Goal: Complete application form

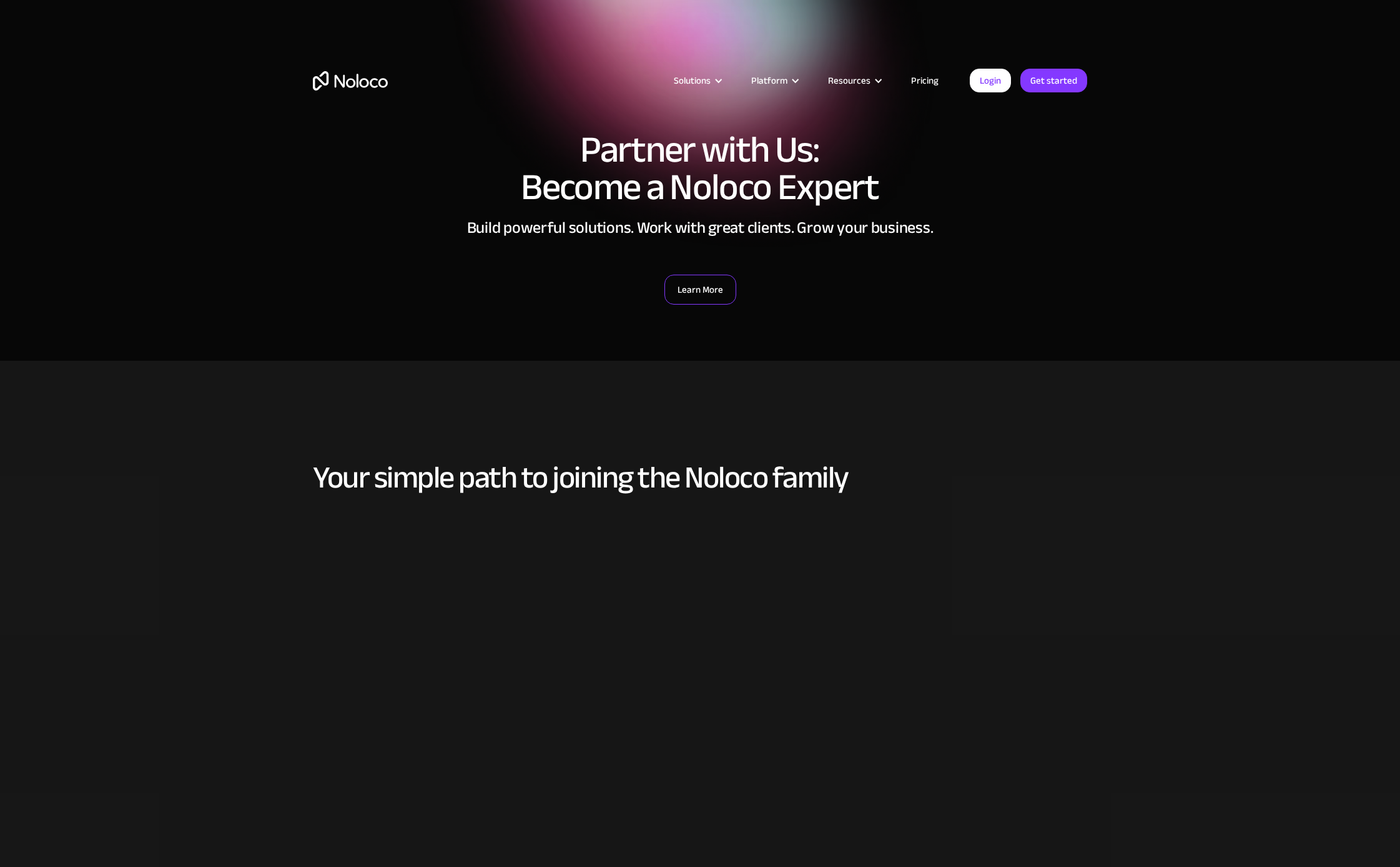
click at [717, 297] on link "Learn More" at bounding box center [700, 290] width 71 height 30
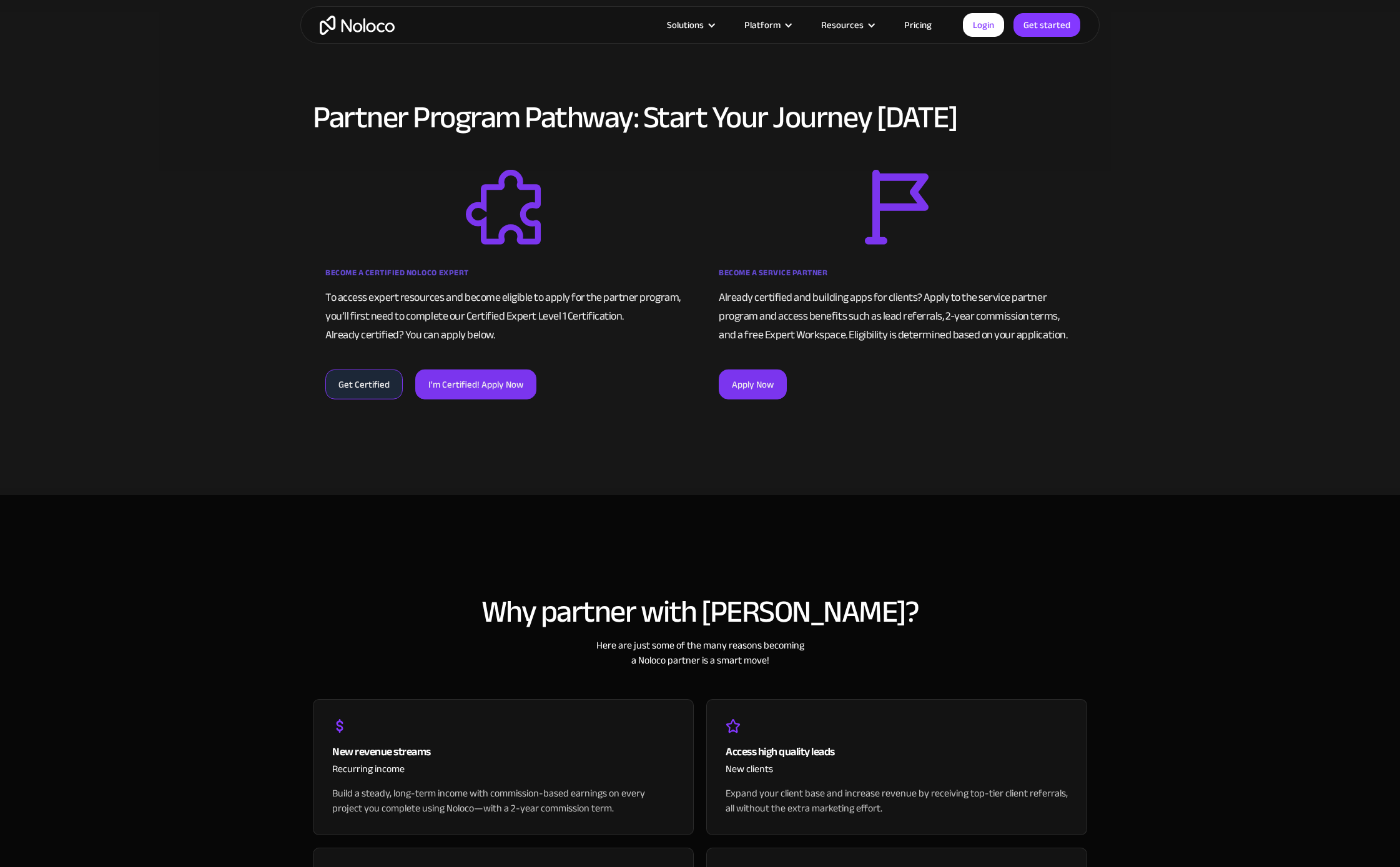
scroll to position [782, 0]
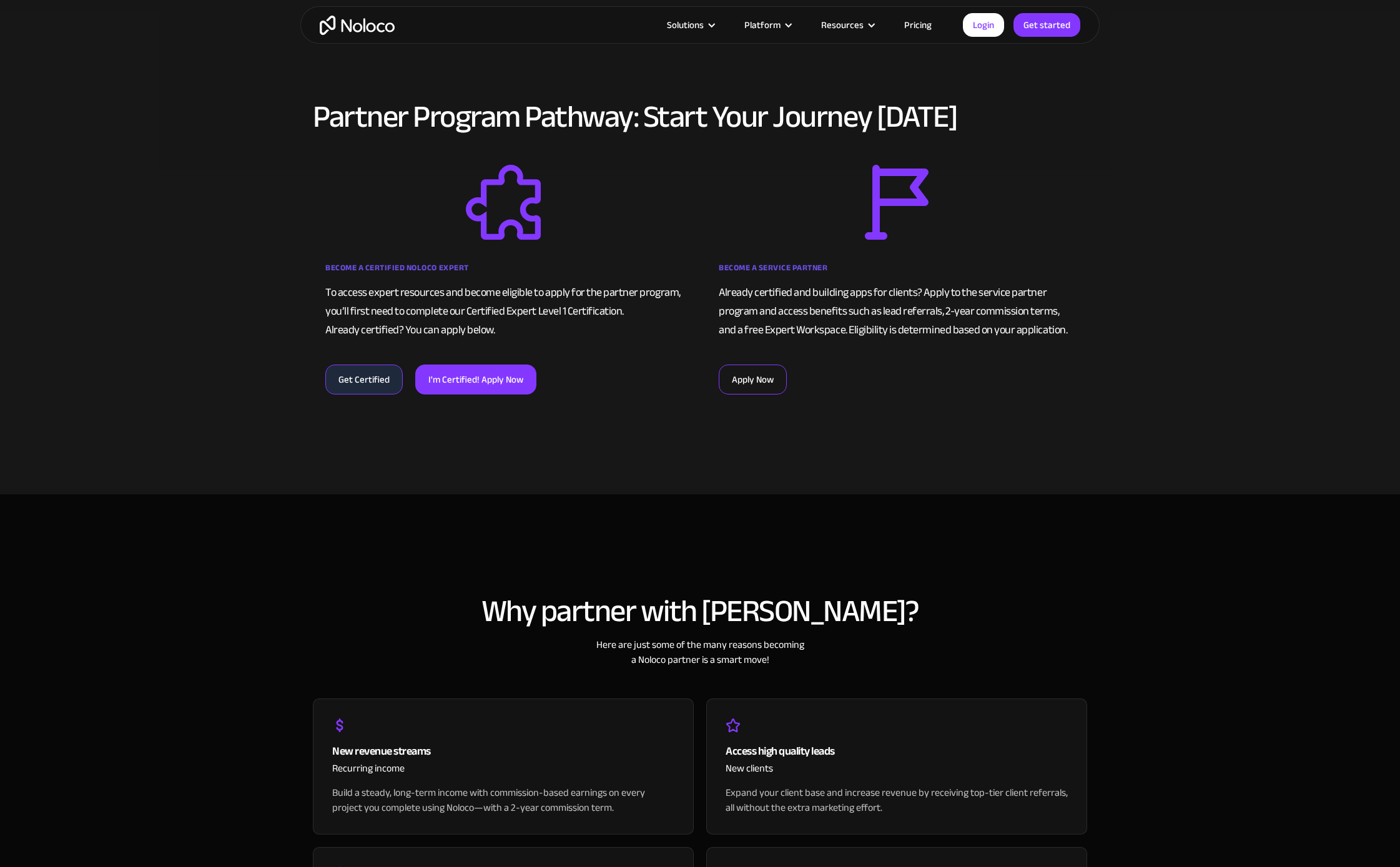
click at [736, 372] on link "Apply Now" at bounding box center [753, 379] width 68 height 30
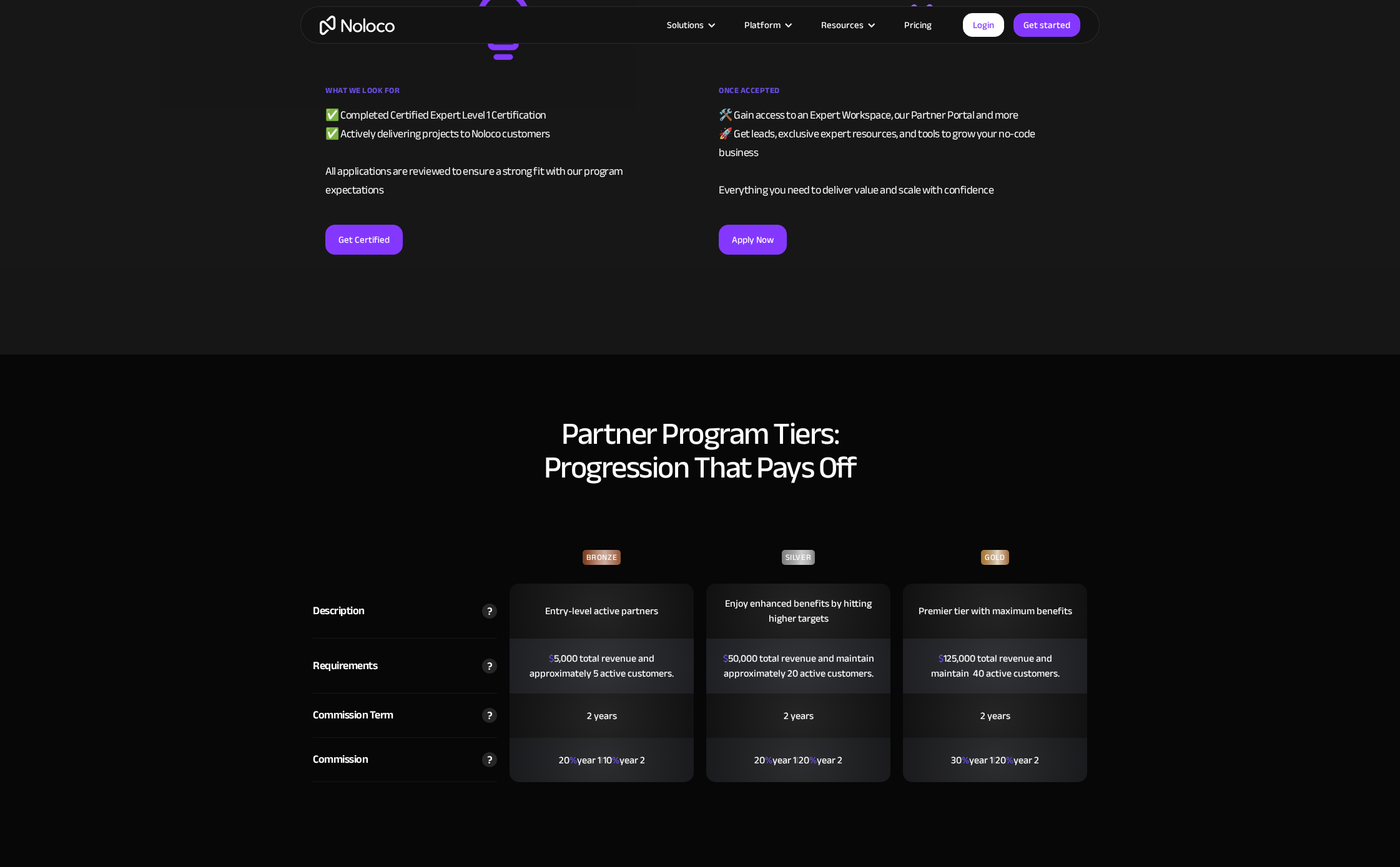
scroll to position [2203, 0]
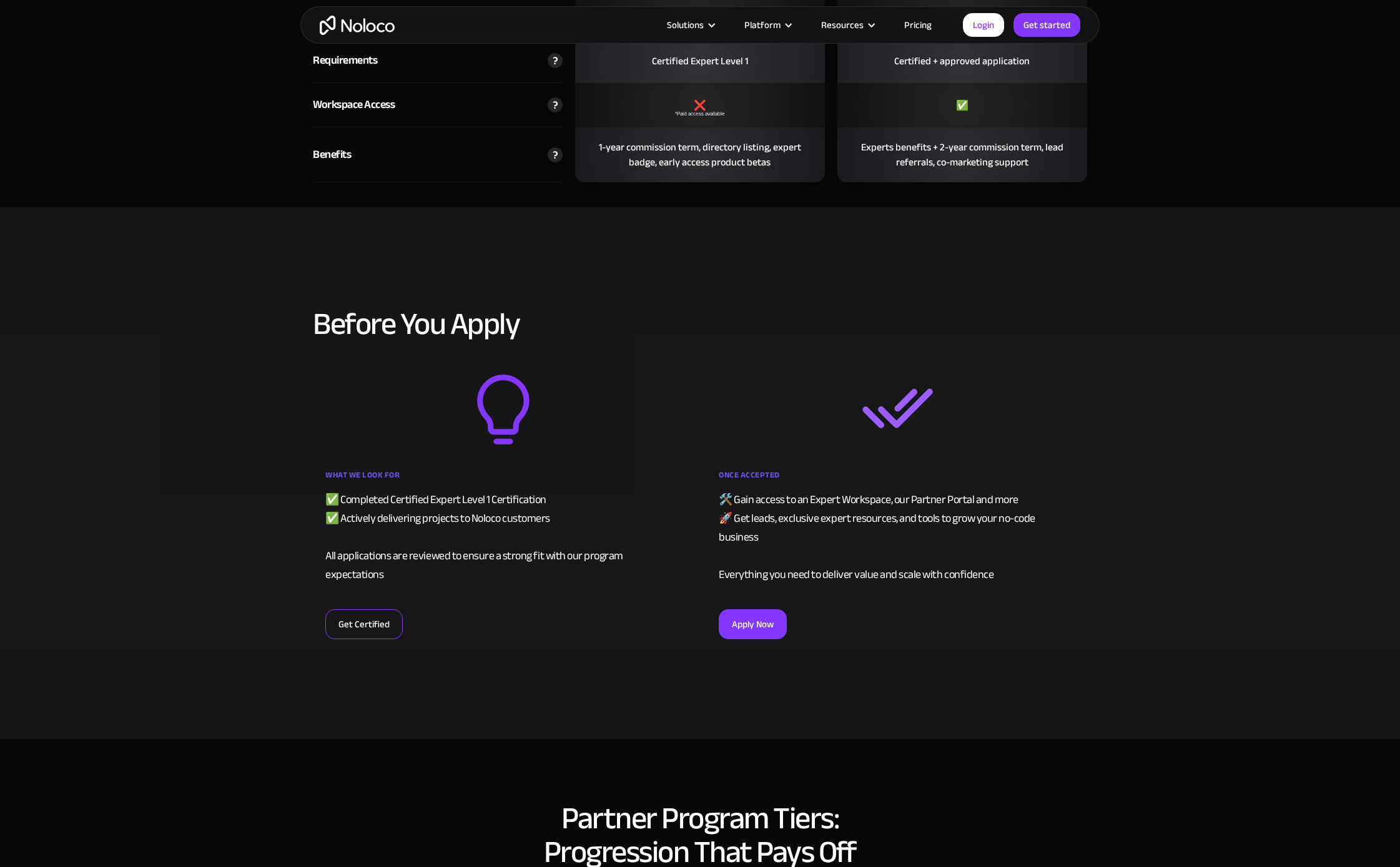
click at [363, 609] on link "Get Certified" at bounding box center [364, 624] width 78 height 30
drag, startPoint x: 503, startPoint y: 625, endPoint x: 481, endPoint y: 609, distance: 27.2
click at [481, 609] on div "Before You Apply What We Look For ✅ Completed Certified Expert Level 1 Certific…" at bounding box center [700, 473] width 800 height 407
click at [352, 609] on link "Get Certified" at bounding box center [364, 624] width 78 height 30
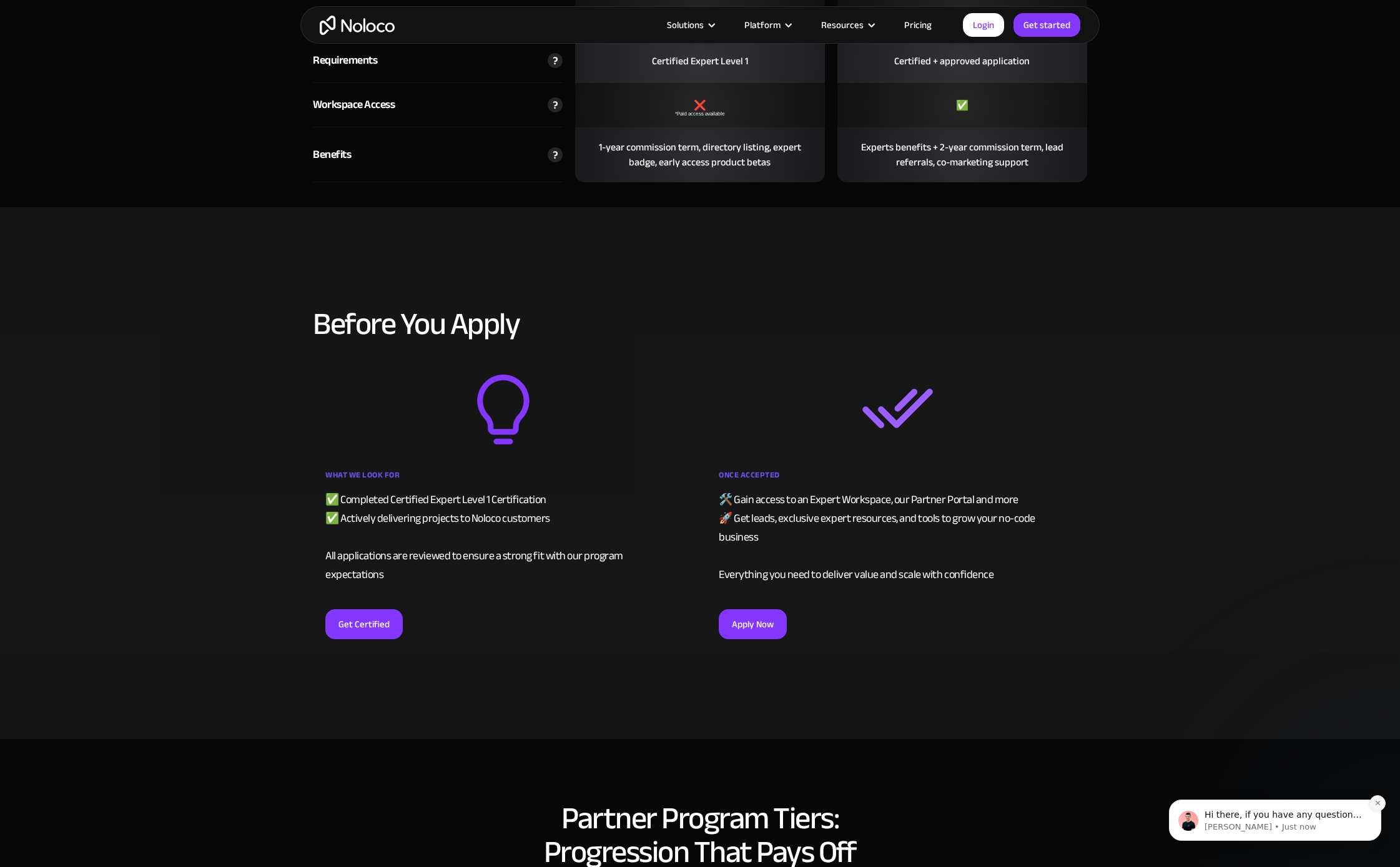
click at [1379, 805] on icon "Dismiss notification" at bounding box center [1377, 802] width 7 height 7
